Goal: Use online tool/utility

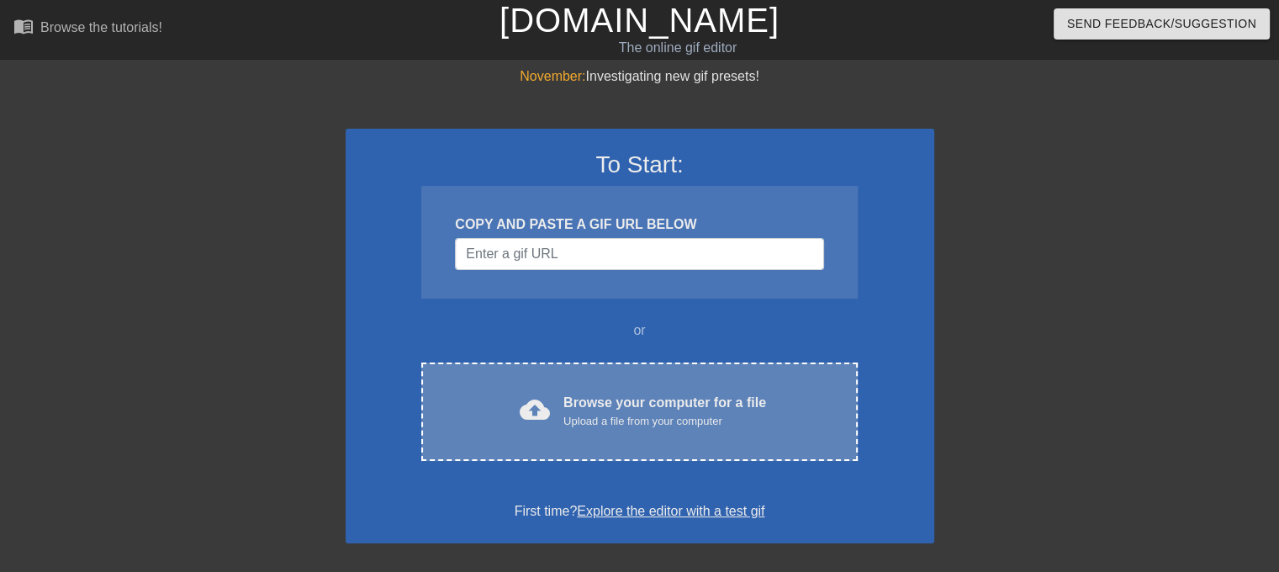
click at [641, 379] on div "cloud_upload Browse your computer for a file Upload a file from your computer C…" at bounding box center [638, 411] width 435 height 98
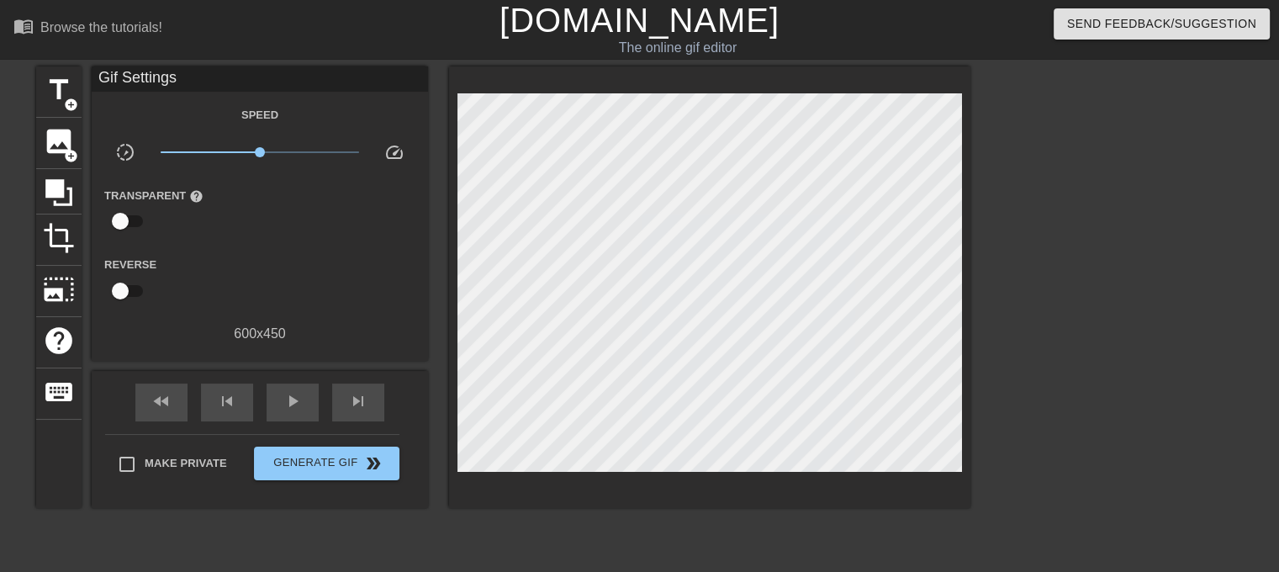
click at [280, 145] on span "x1.00" at bounding box center [260, 152] width 199 height 20
click at [298, 401] on span "play_arrow" at bounding box center [292, 401] width 20 height 20
click at [298, 150] on span "x1.60" at bounding box center [260, 152] width 199 height 20
click at [284, 149] on span "x2.40" at bounding box center [260, 152] width 199 height 20
click at [326, 149] on span "x1.76" at bounding box center [260, 152] width 199 height 20
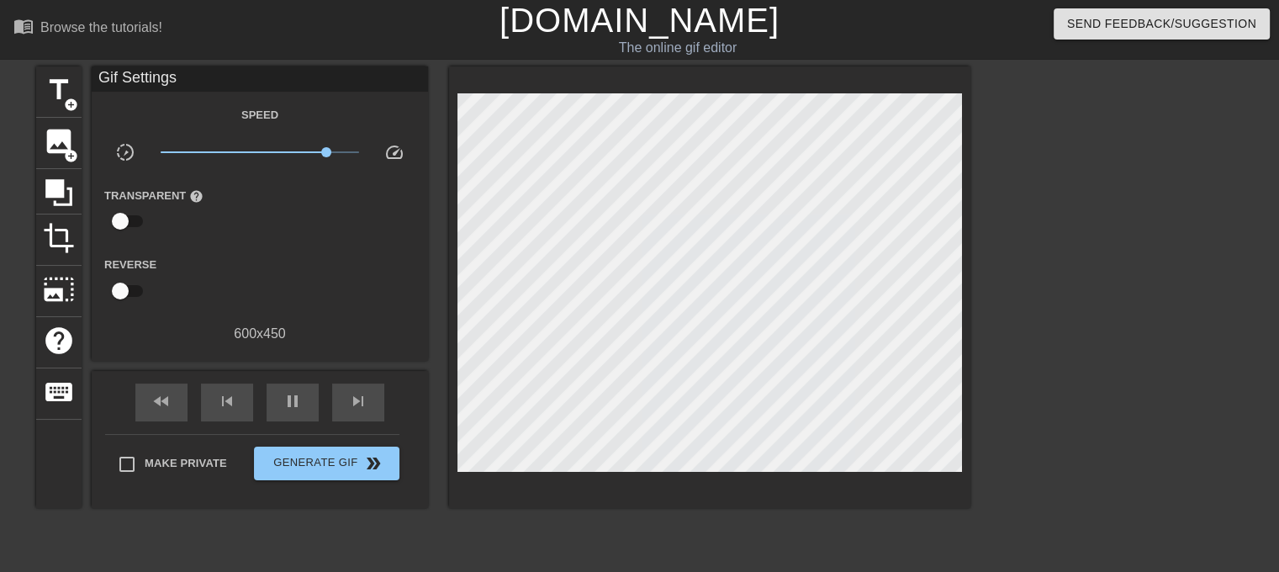
click at [340, 145] on span "x4.68" at bounding box center [260, 152] width 199 height 20
drag, startPoint x: 346, startPoint y: 147, endPoint x: 379, endPoint y: 157, distance: 35.1
click at [379, 157] on div "slow_motion_video x10.0 speed" at bounding box center [260, 155] width 336 height 26
click at [271, 148] on span "x1.29" at bounding box center [260, 152] width 199 height 20
click at [280, 150] on span "x1.60" at bounding box center [260, 152] width 199 height 20
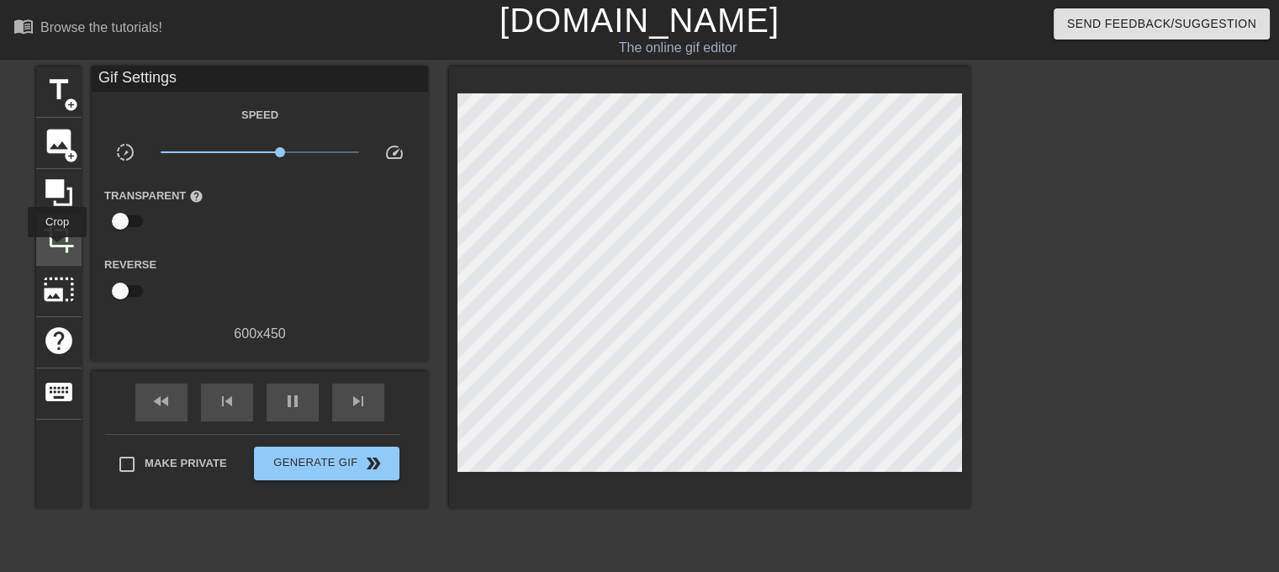
click at [57, 249] on span "crop" at bounding box center [59, 238] width 32 height 32
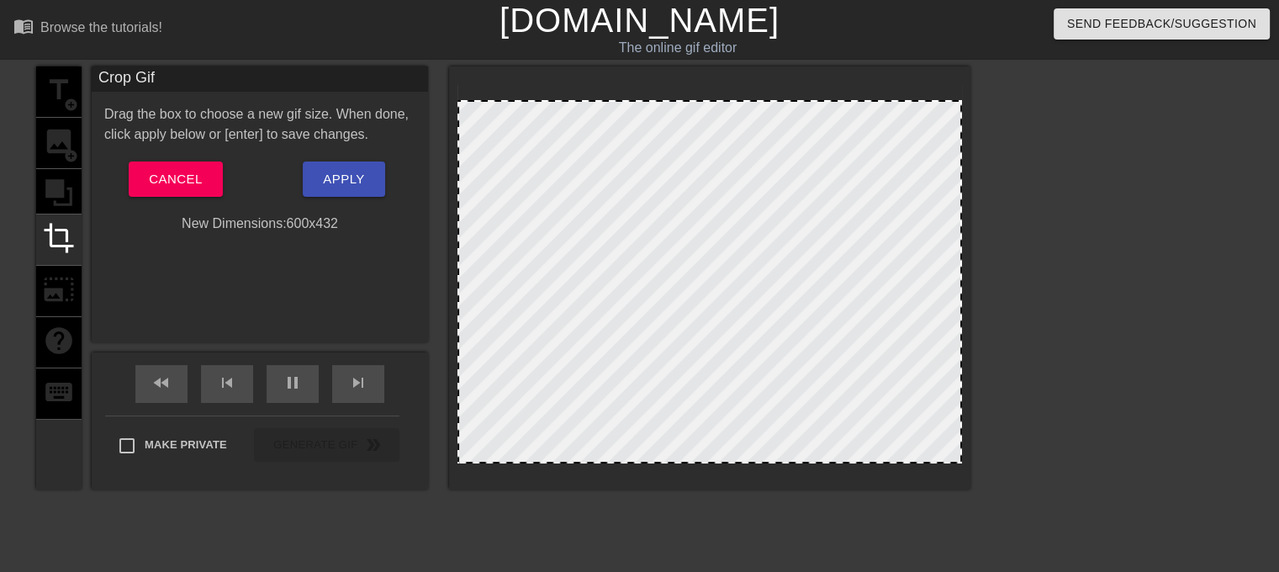
drag, startPoint x: 743, startPoint y: 464, endPoint x: 746, endPoint y: 456, distance: 8.8
click at [746, 456] on div at bounding box center [709, 277] width 521 height 423
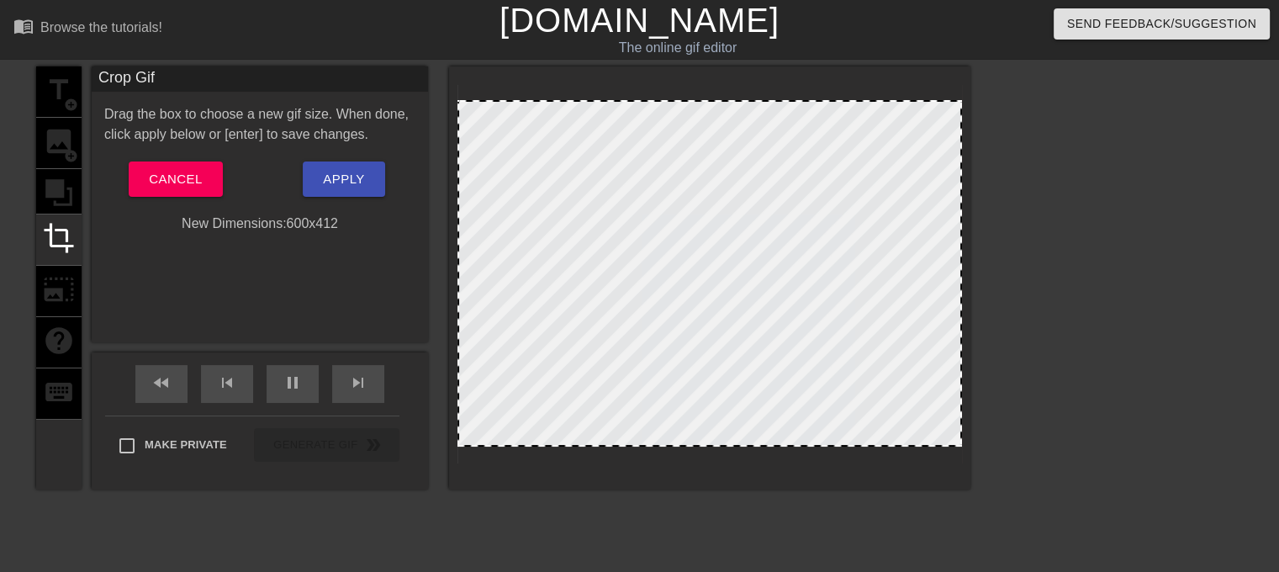
drag, startPoint x: 743, startPoint y: 460, endPoint x: 747, endPoint y: 443, distance: 17.3
click at [336, 161] on button "Apply" at bounding box center [344, 178] width 82 height 35
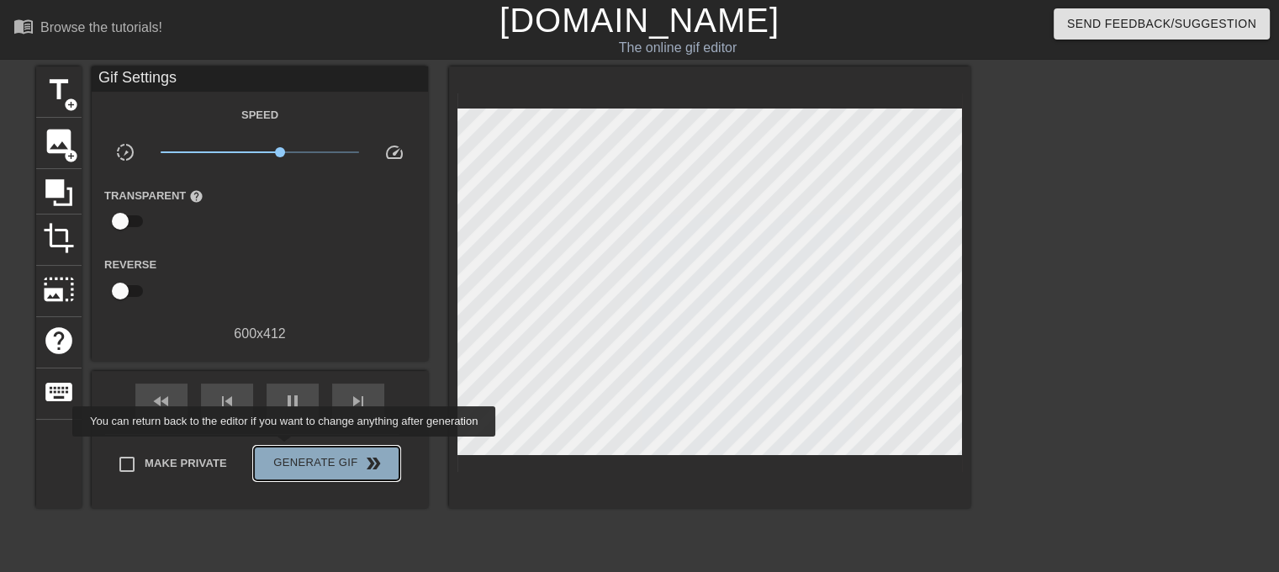
click at [286, 448] on button "Generate Gif double_arrow" at bounding box center [326, 463] width 145 height 34
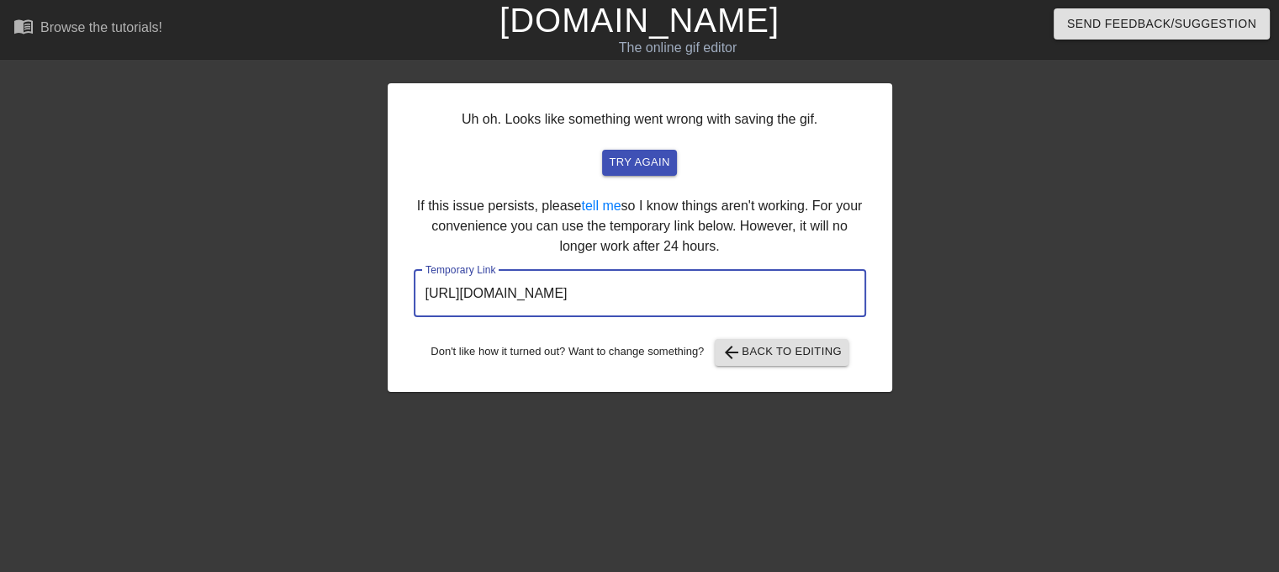
click at [657, 285] on input "[URL][DOMAIN_NAME]" at bounding box center [640, 293] width 452 height 47
click at [657, 286] on input "[URL][DOMAIN_NAME]" at bounding box center [640, 293] width 452 height 47
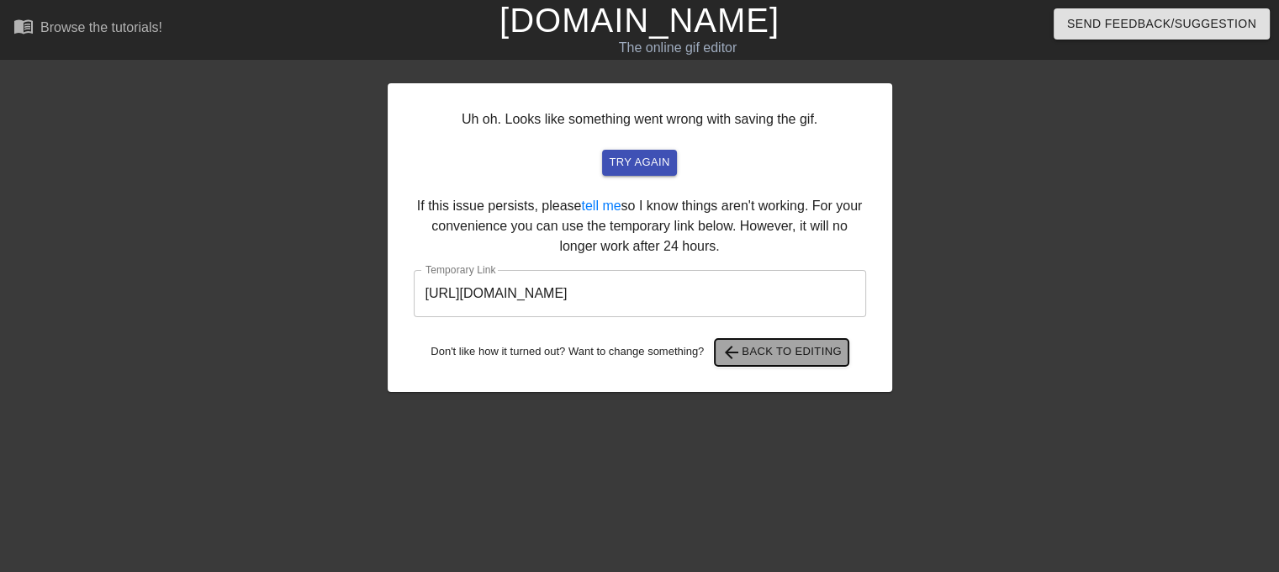
click at [839, 365] on button "arrow_back Back to Editing" at bounding box center [782, 352] width 134 height 27
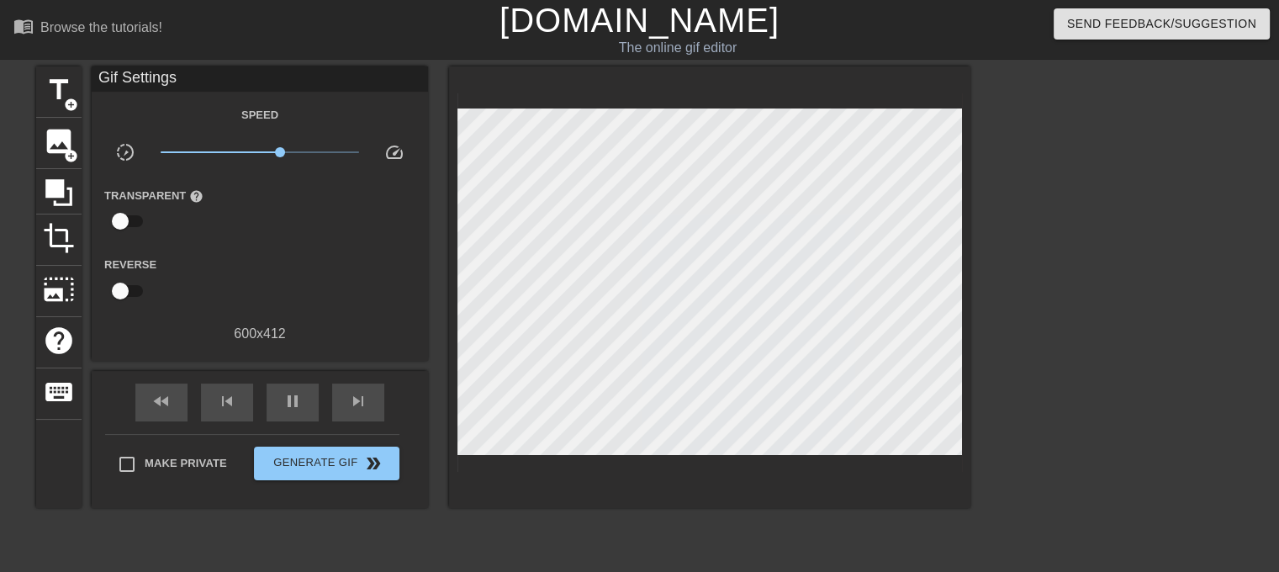
click at [270, 148] on span "x1.60" at bounding box center [260, 152] width 199 height 20
click at [259, 152] on span "x0.977" at bounding box center [260, 152] width 199 height 20
